Goal: Transaction & Acquisition: Purchase product/service

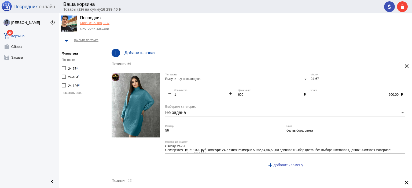
click at [73, 94] on span "показать все..." at bounding box center [73, 93] width 22 height 4
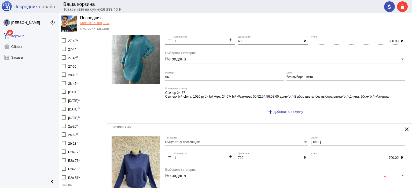
scroll to position [80, 0]
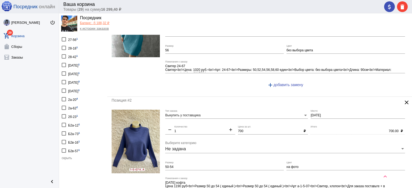
click at [75, 64] on div "[DATE] 1" at bounding box center [74, 64] width 12 height 7
checkbox input "true"
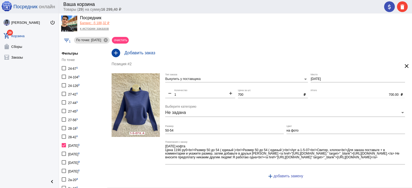
click at [72, 142] on div "[DATE] 1" at bounding box center [74, 145] width 12 height 7
checkbox input "false"
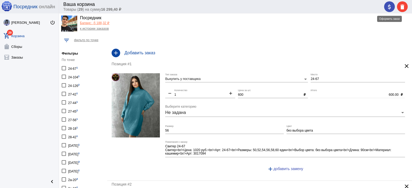
click at [388, 6] on mat-icon "attach_money" at bounding box center [389, 7] width 6 height 6
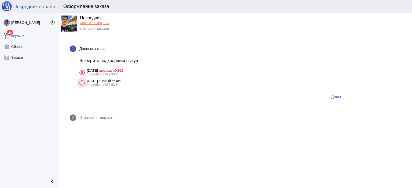
click at [105, 80] on div "[DATE] : новый заказ" at bounding box center [104, 81] width 34 height 4
click at [82, 86] on input "[DATE] : новый заказ + оргсбор 1 629,93 ₽" at bounding box center [82, 86] width 0 height 0
radio input "true"
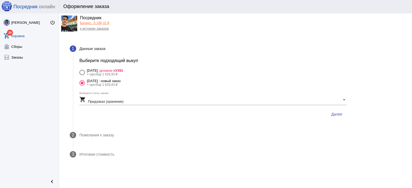
click at [335, 113] on span "Далее" at bounding box center [336, 114] width 11 height 4
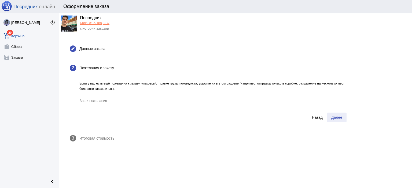
click at [335, 113] on button "Далее" at bounding box center [337, 118] width 20 height 10
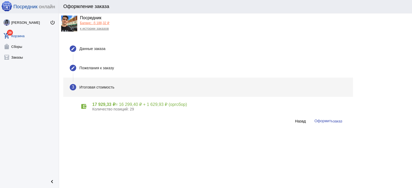
click at [335, 118] on button "Оформить заказ" at bounding box center [328, 121] width 36 height 10
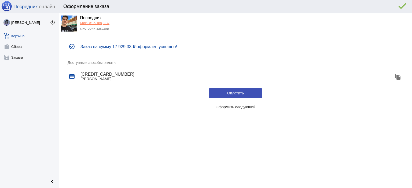
click at [227, 106] on span "Оформить следующий" at bounding box center [236, 107] width 40 height 4
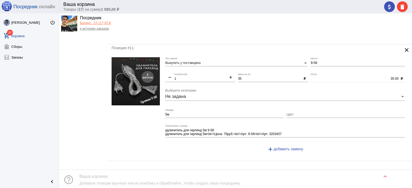
scroll to position [1214, 0]
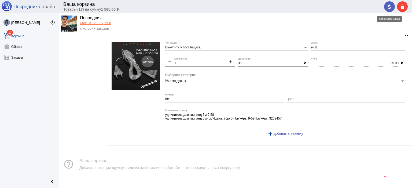
click at [387, 3] on span "attach_money" at bounding box center [389, 6] width 6 height 11
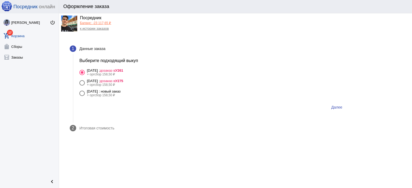
click at [121, 91] on div "[DATE] : новый заказ" at bounding box center [104, 92] width 34 height 4
click at [82, 96] on input "2 Октября Четверг : новый заказ + оргсбор 158,50 ₽" at bounding box center [82, 96] width 0 height 0
radio input "true"
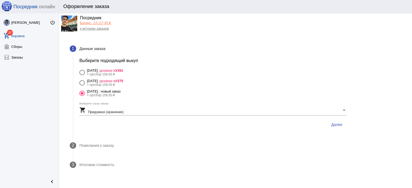
click at [341, 127] on span "Далее" at bounding box center [336, 125] width 11 height 4
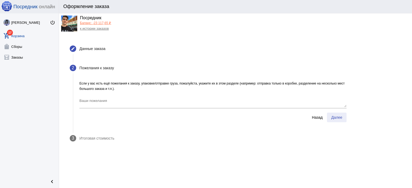
click at [343, 117] on button "Далее" at bounding box center [337, 118] width 20 height 10
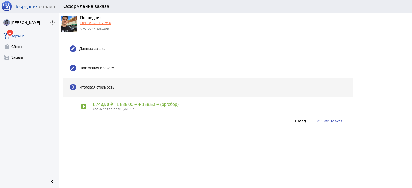
click at [330, 124] on button "Оформить заказ" at bounding box center [328, 121] width 36 height 10
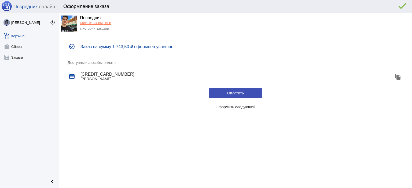
click at [213, 107] on button "Оформить следующий" at bounding box center [236, 107] width 54 height 10
